Goal: Check status: Check status

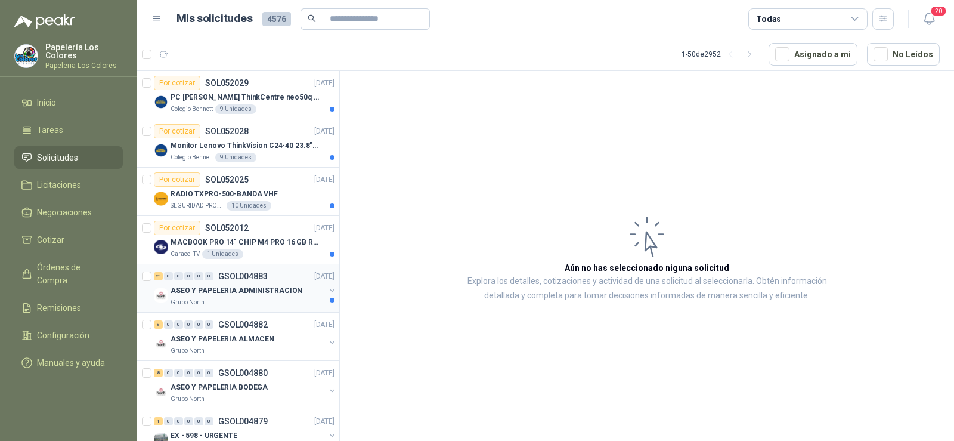
click at [199, 298] on p "Grupo North" at bounding box center [188, 303] width 34 height 10
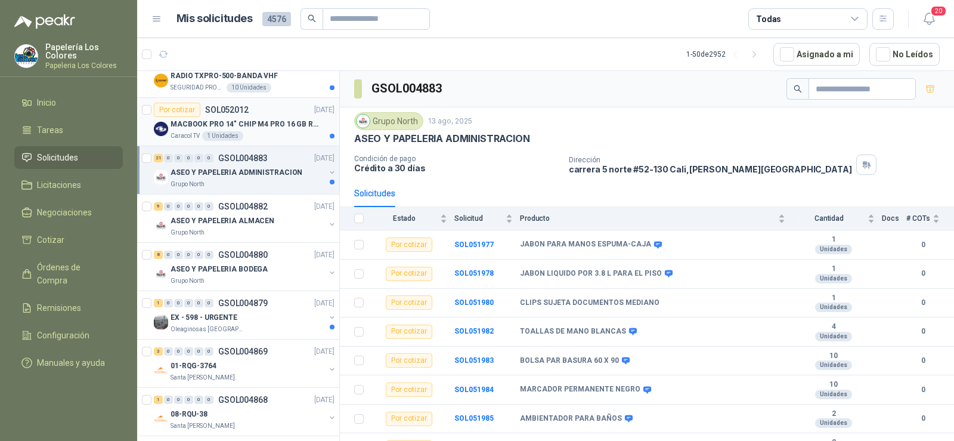
scroll to position [119, 0]
click at [203, 306] on div "1 0 0 0 0 0 GSOL004879 [DATE]" at bounding box center [245, 302] width 183 height 14
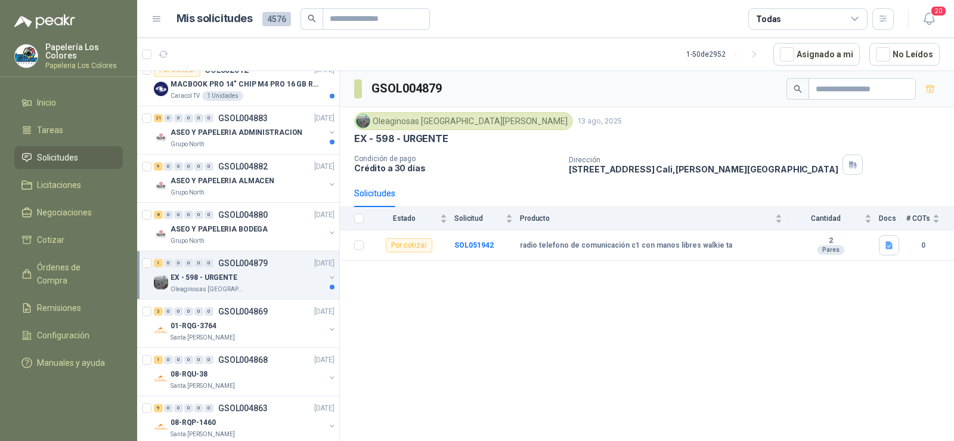
scroll to position [179, 0]
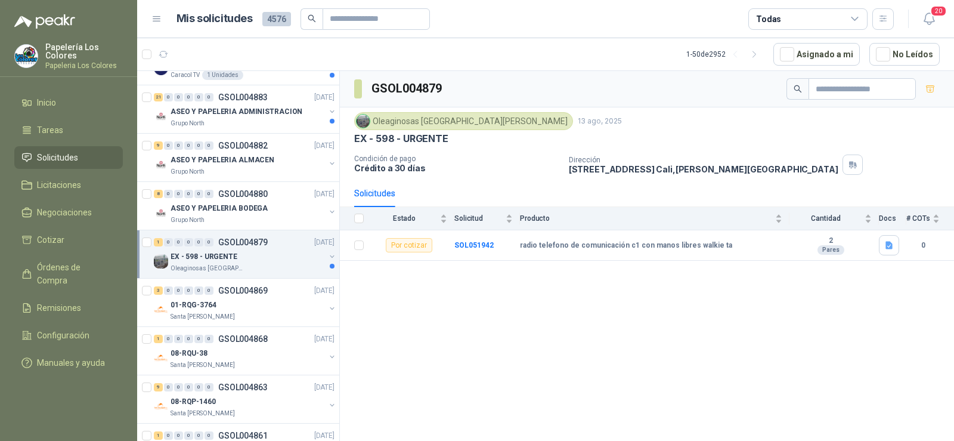
click at [203, 303] on p "01-RQG-3764" at bounding box center [194, 304] width 46 height 11
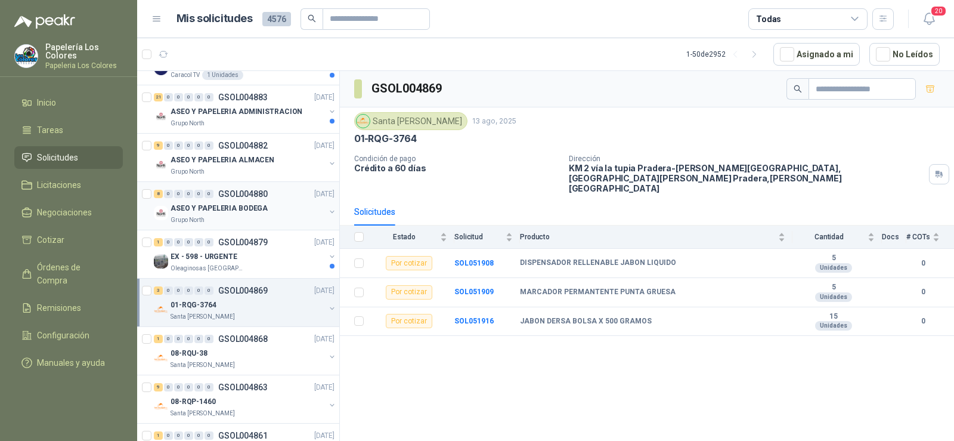
click at [213, 215] on div "Grupo North" at bounding box center [248, 220] width 154 height 10
